Goal: Use online tool/utility: Utilize a website feature to perform a specific function

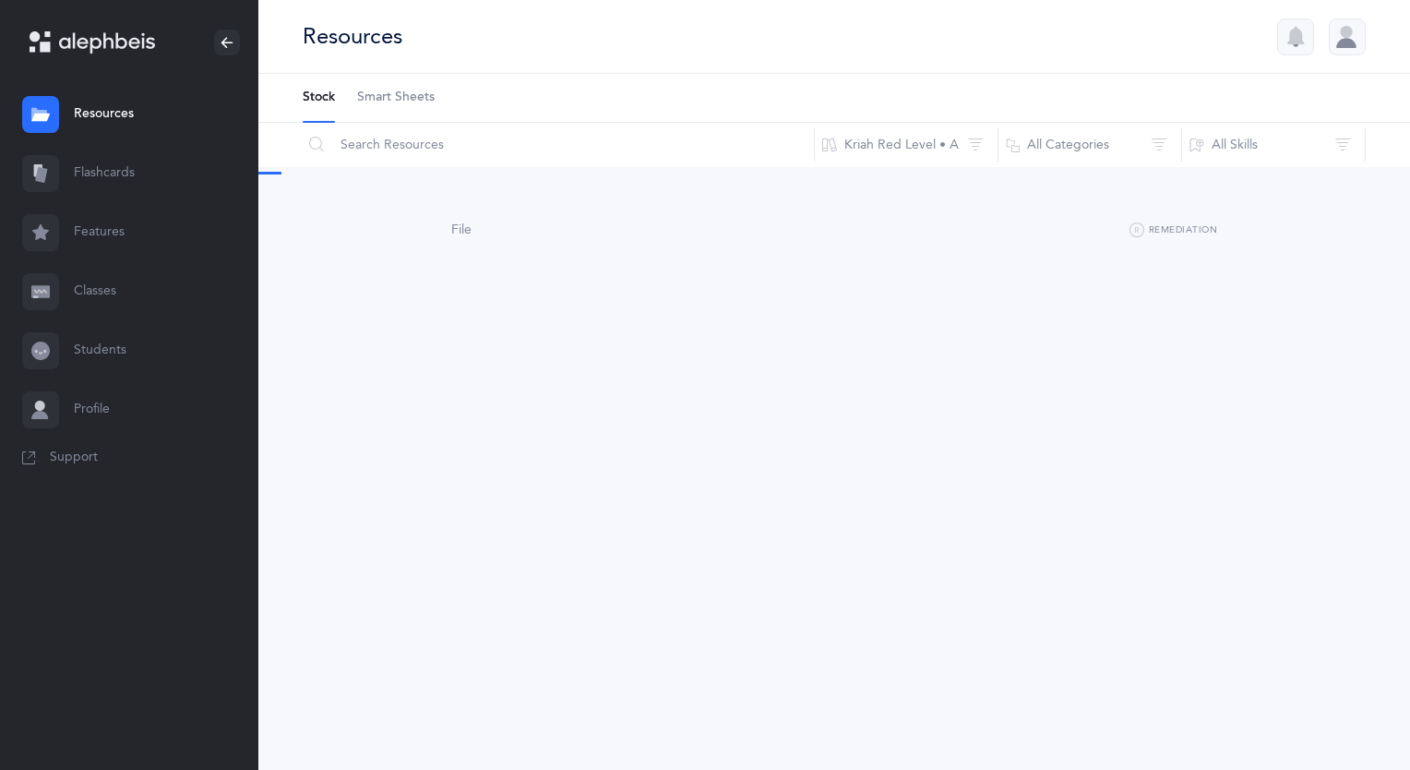
click at [126, 178] on link "Flashcards" at bounding box center [129, 173] width 258 height 59
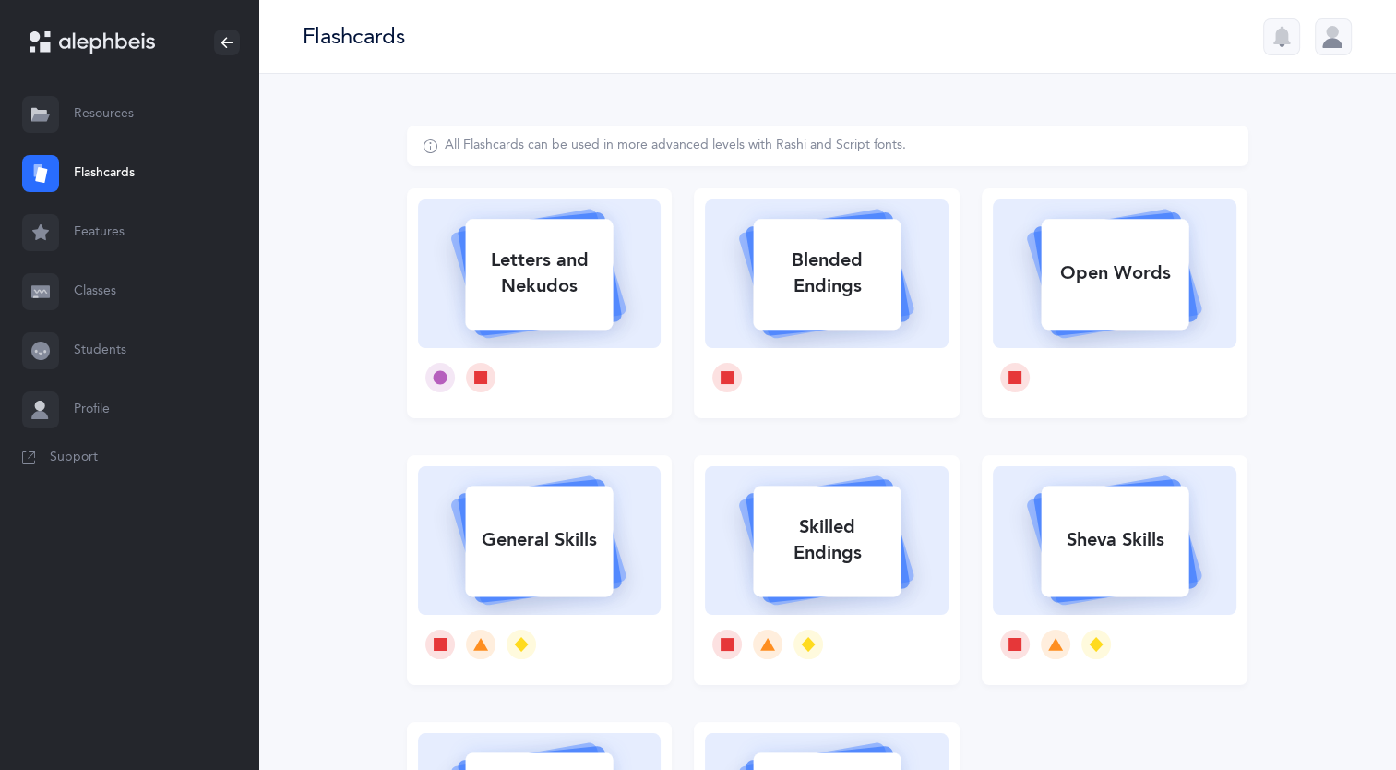
click at [557, 257] on div "Letters and Nekudos" at bounding box center [539, 273] width 148 height 74
select select
select select "single"
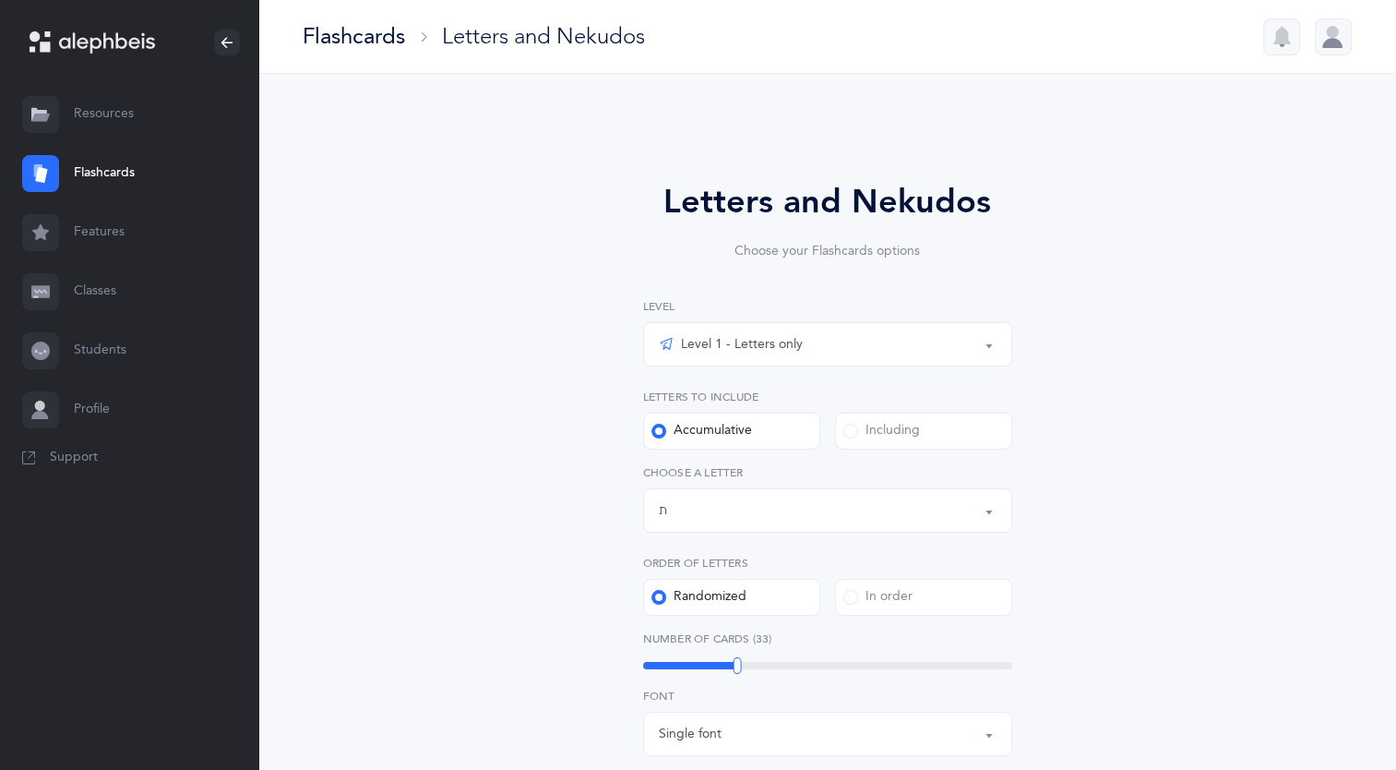
click at [729, 496] on div "Letters up until: ת" at bounding box center [828, 510] width 338 height 31
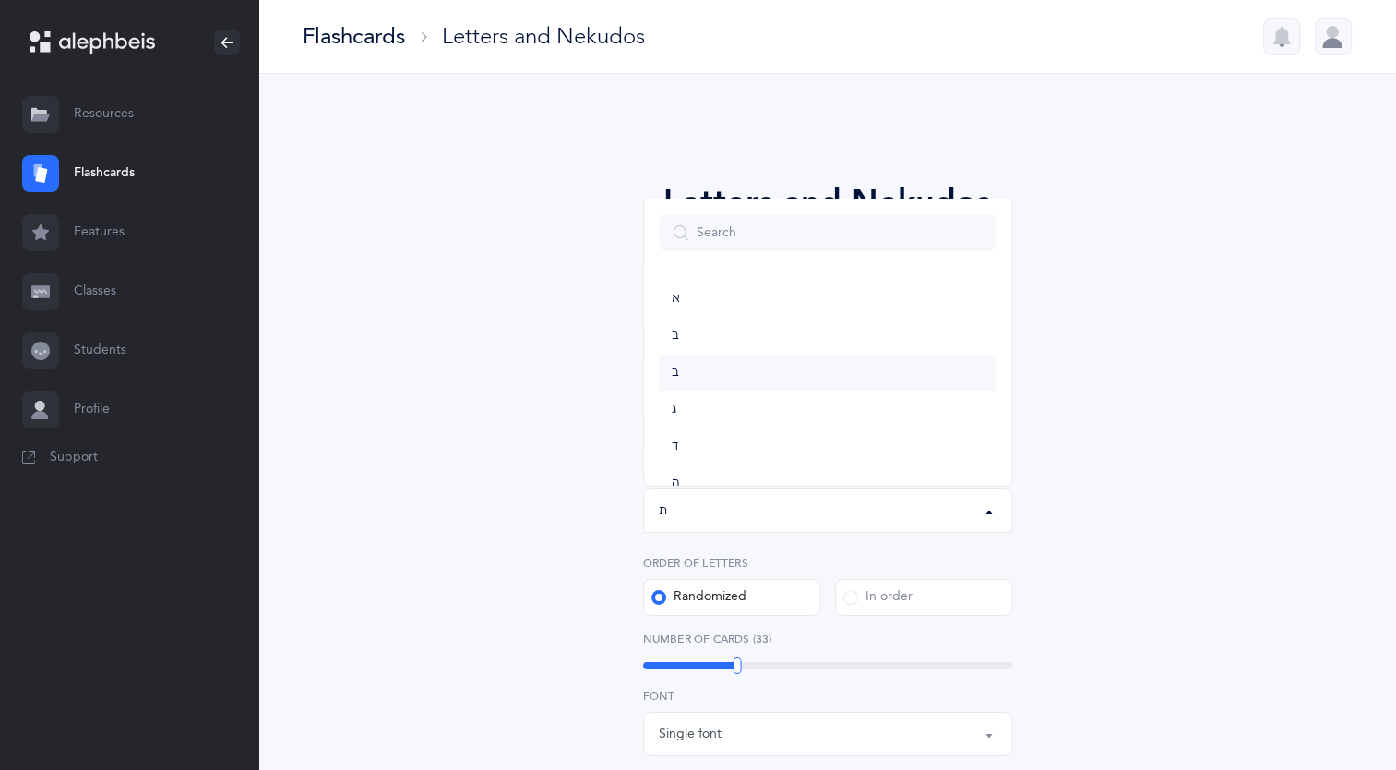
click at [703, 375] on link "ב" at bounding box center [828, 372] width 338 height 37
select select "2"
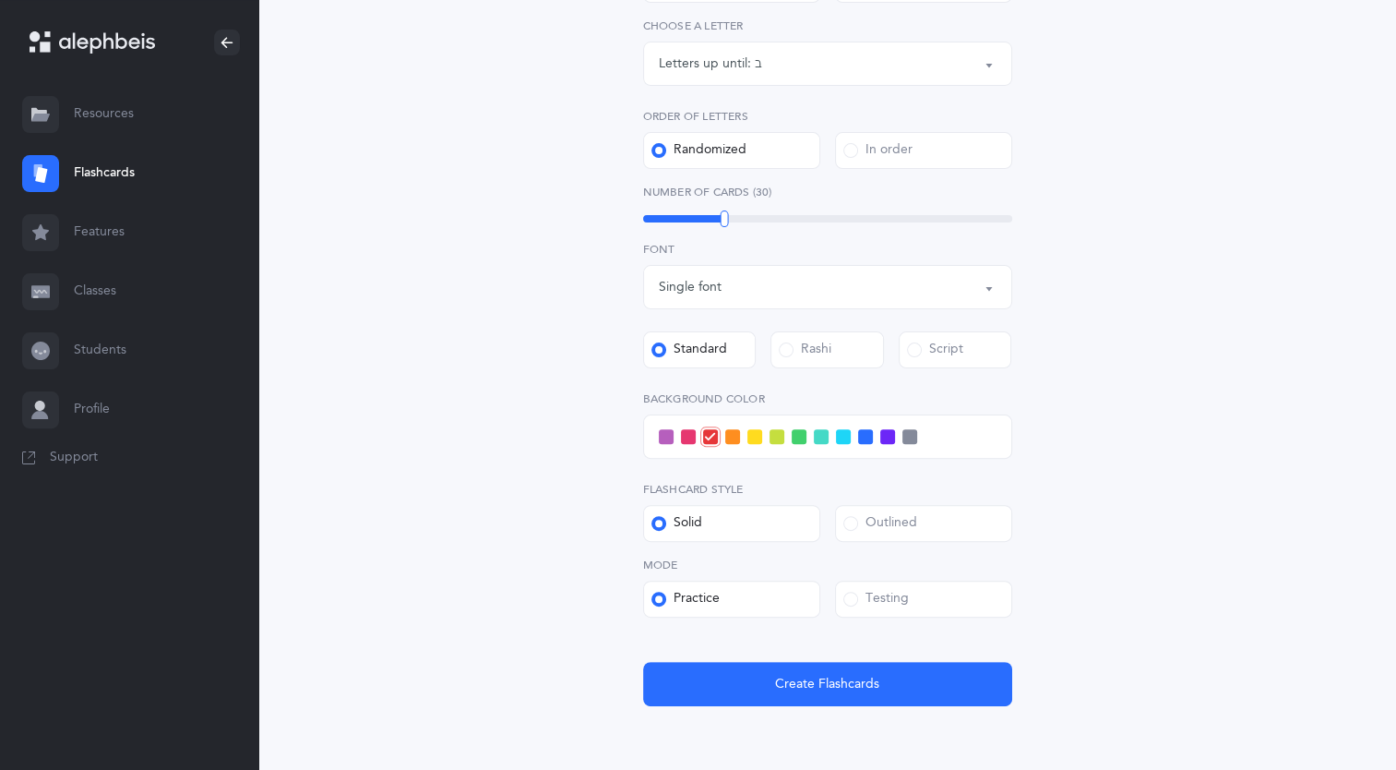
scroll to position [448, 0]
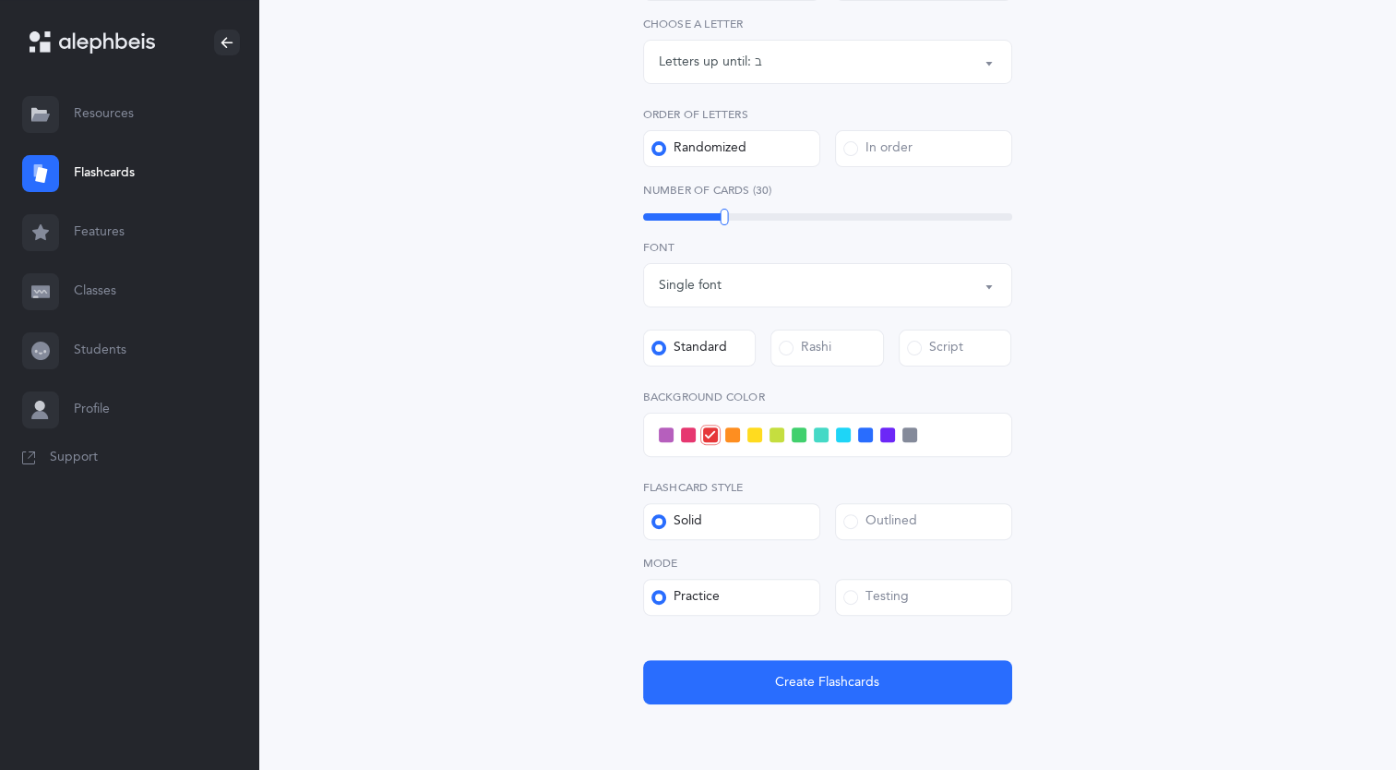
click at [868, 432] on span at bounding box center [865, 434] width 15 height 15
click at [0, 0] on input "checkbox" at bounding box center [0, 0] width 0 height 0
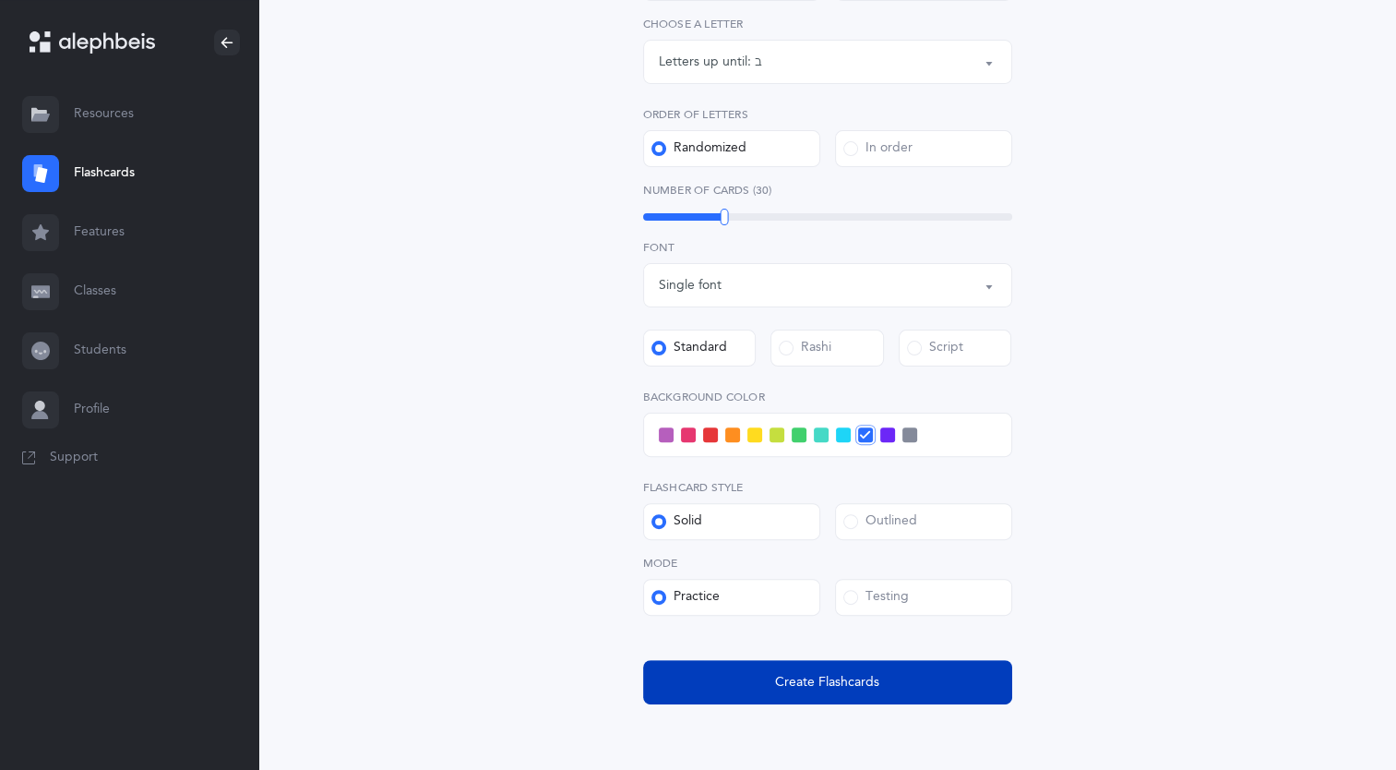
click at [764, 701] on button "Create Flashcards" at bounding box center [827, 682] width 369 height 44
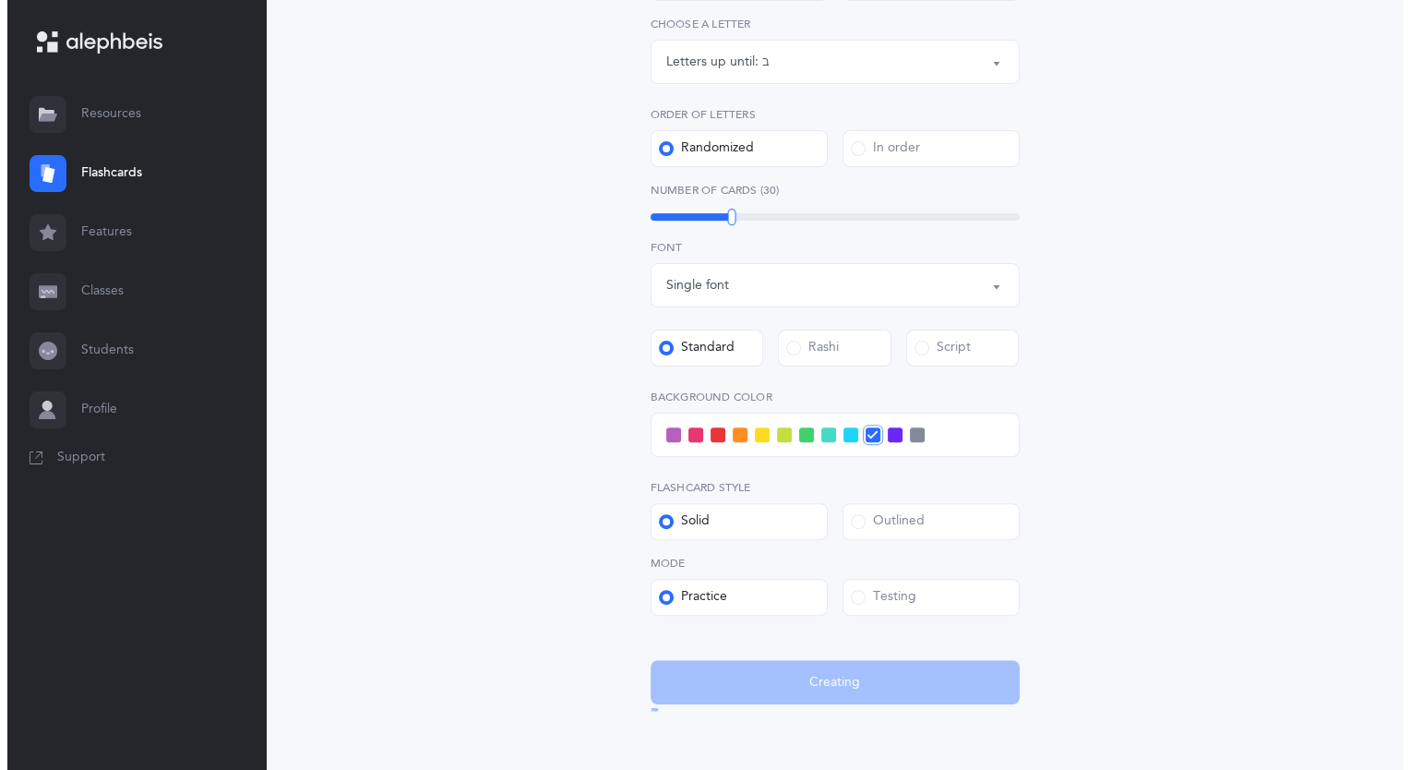
scroll to position [0, 0]
